Goal: Navigation & Orientation: Find specific page/section

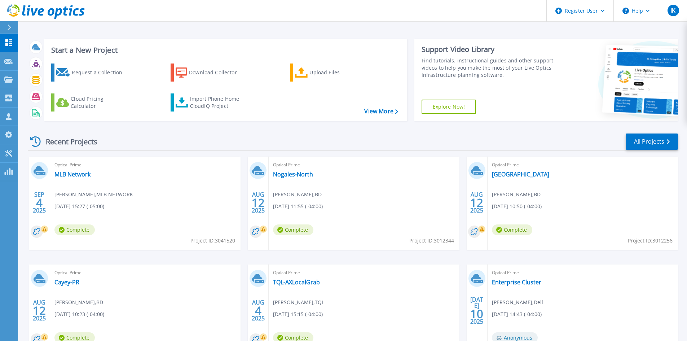
click at [10, 31] on div at bounding box center [12, 27] width 12 height 12
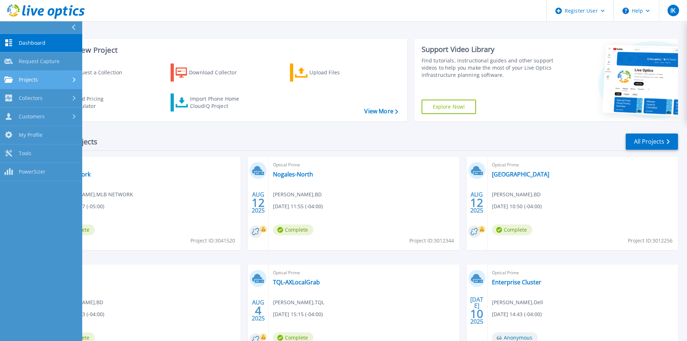
click at [38, 81] on div "Projects" at bounding box center [41, 79] width 74 height 6
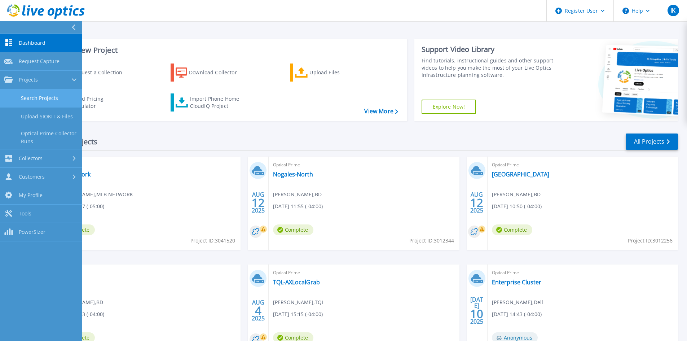
click at [43, 96] on link "Search Projects" at bounding box center [41, 98] width 82 height 18
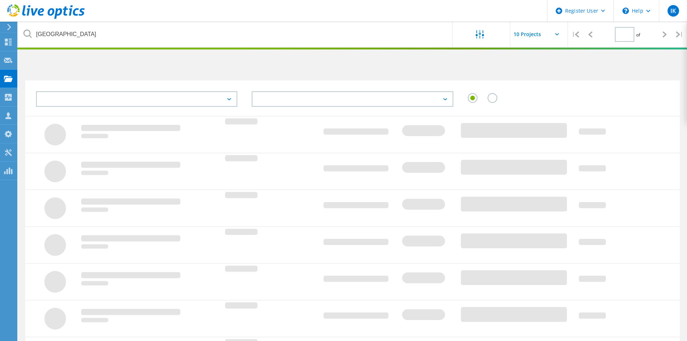
type input "1"
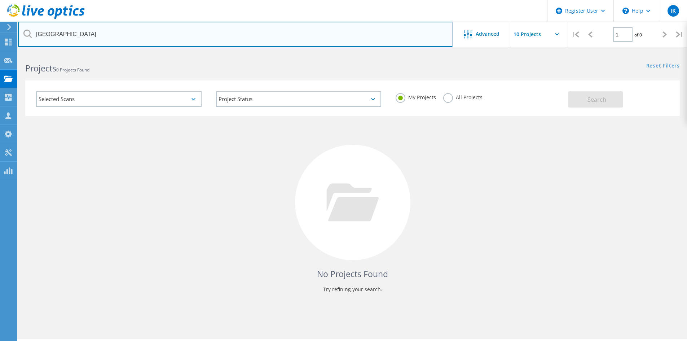
click at [93, 35] on input "houston" at bounding box center [235, 34] width 435 height 25
drag, startPoint x: 93, startPoint y: 35, endPoint x: -28, endPoint y: 35, distance: 121.1
click at [0, 35] on html "Register User \n Help Explore Helpful Articles Contact Support IK Dell User Ila…" at bounding box center [343, 180] width 687 height 361
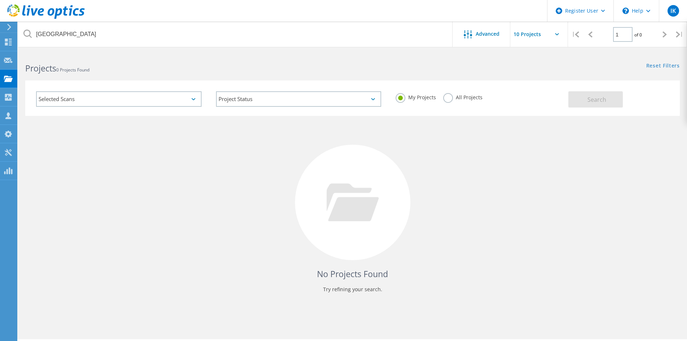
click at [455, 97] on label "All Projects" at bounding box center [462, 96] width 39 height 7
click at [0, 0] on input "All Projects" at bounding box center [0, 0] width 0 height 0
click at [588, 101] on span "Search" at bounding box center [596, 100] width 19 height 8
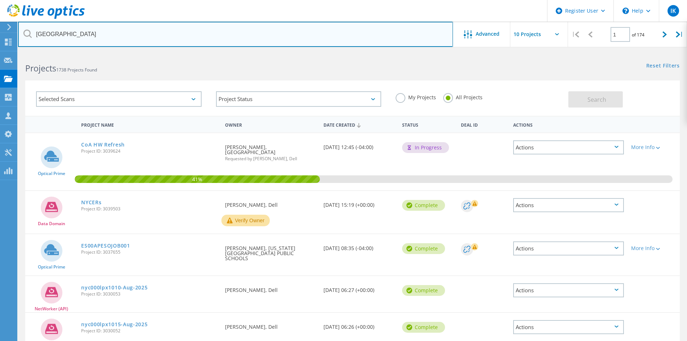
drag, startPoint x: 57, startPoint y: 35, endPoint x: 26, endPoint y: 34, distance: 31.7
click at [26, 34] on div "NYC" at bounding box center [235, 34] width 434 height 25
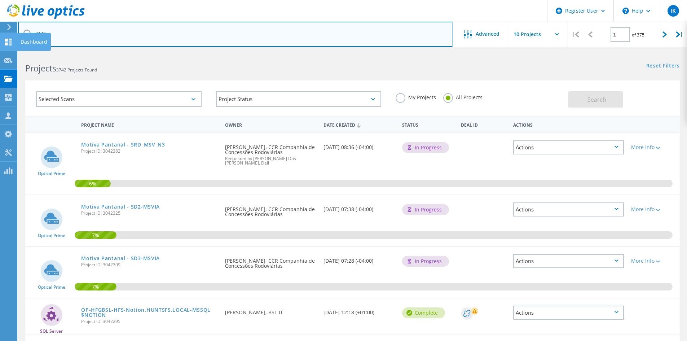
drag, startPoint x: 30, startPoint y: 33, endPoint x: 9, endPoint y: 33, distance: 20.6
drag, startPoint x: 30, startPoint y: 32, endPoint x: 24, endPoint y: 32, distance: 5.8
click at [24, 32] on div "OTI" at bounding box center [235, 34] width 434 height 25
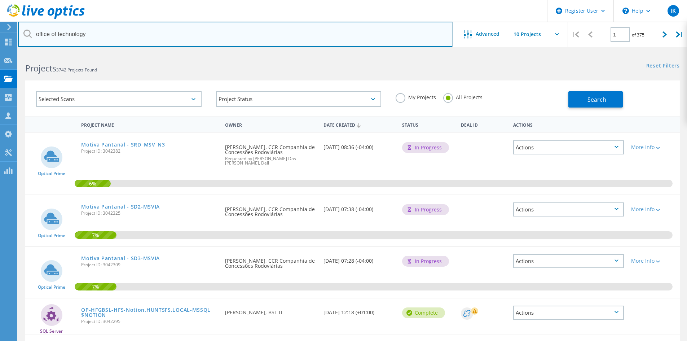
type input "office of technology"
